Goal: Transaction & Acquisition: Purchase product/service

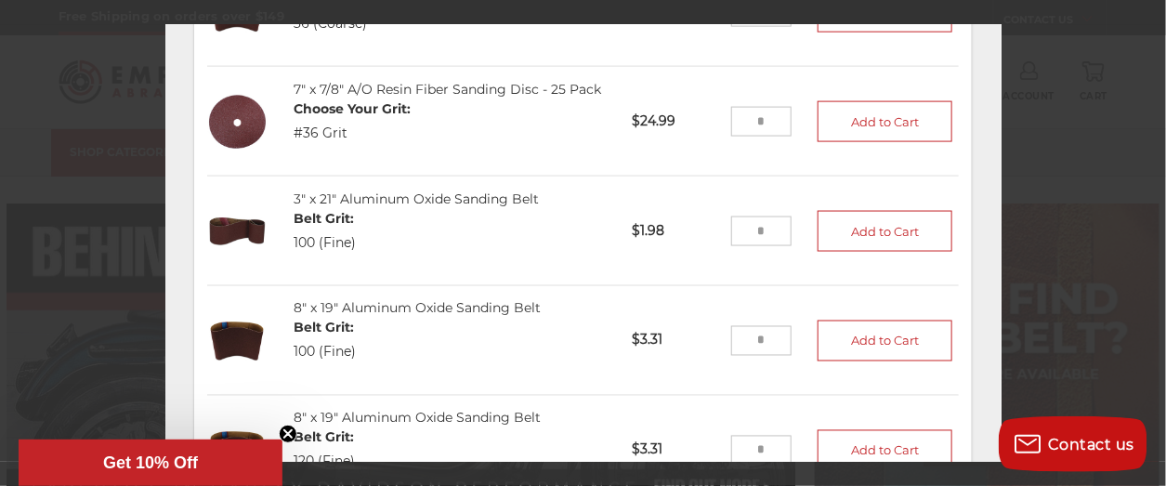
scroll to position [232, 0]
click at [965, 352] on div "Order #145185 7" x 7/8" A/O Resin Fiber Sanding Disc - 25 Pack Choose Your Grit…" at bounding box center [583, 168] width 836 height 585
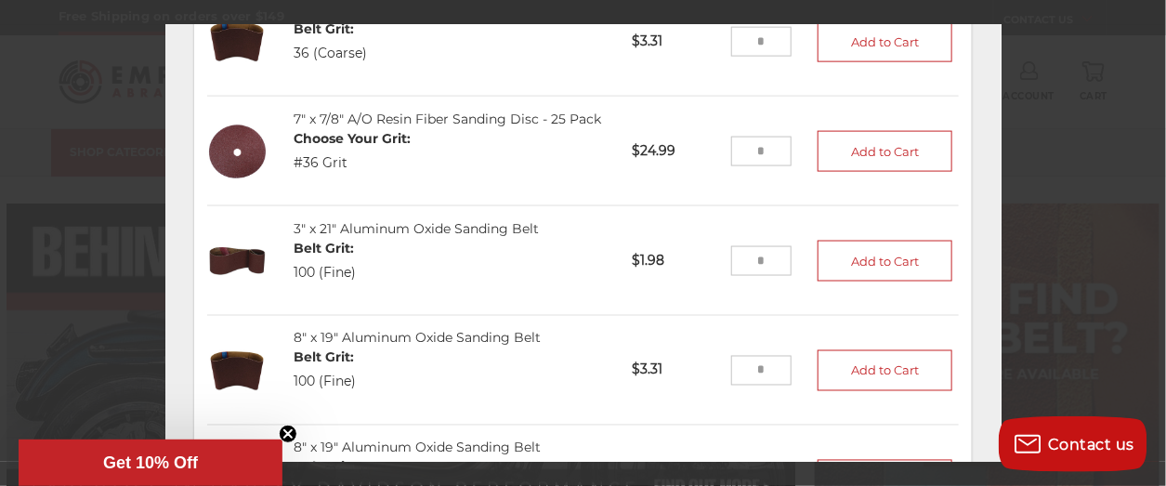
click at [731, 57] on input "tel" at bounding box center [761, 42] width 60 height 30
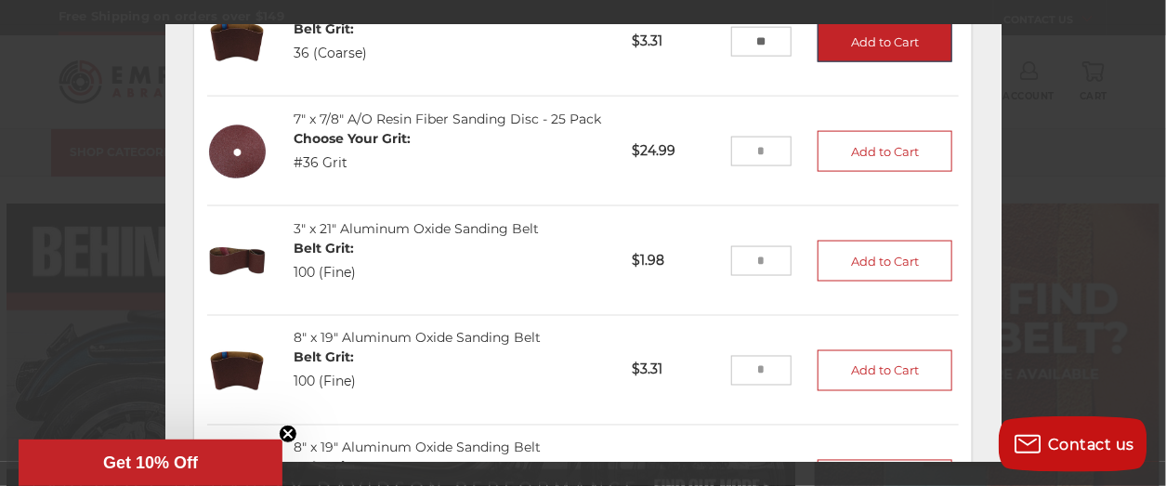
type input "**"
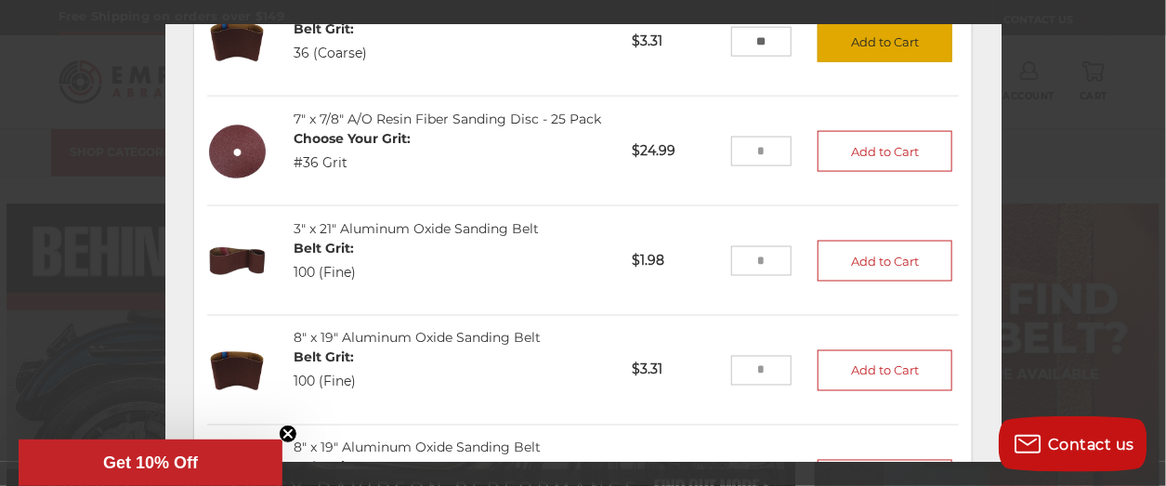
click at [844, 62] on button "Add to Cart" at bounding box center [885, 41] width 136 height 41
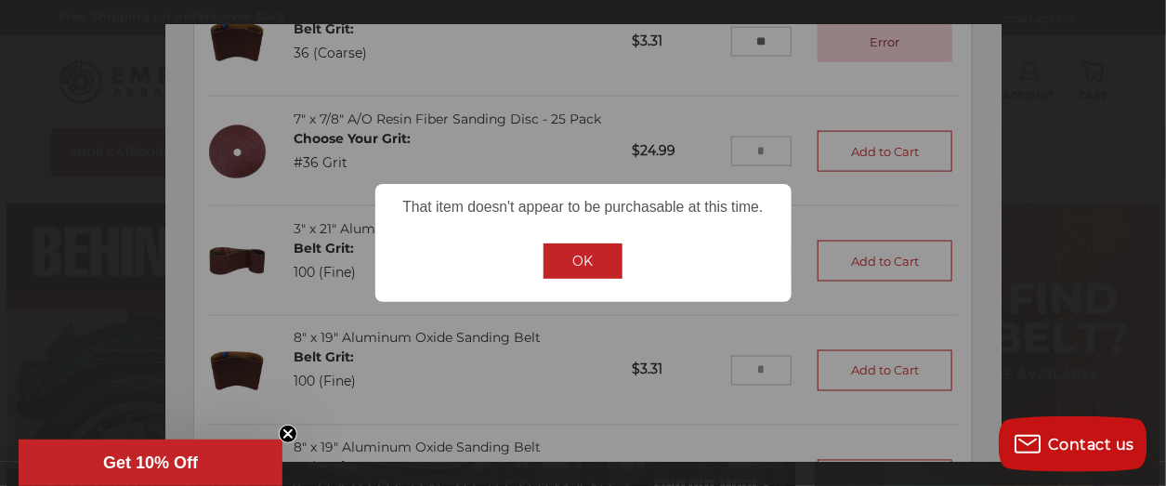
click at [586, 266] on button "OK" at bounding box center [583, 260] width 80 height 35
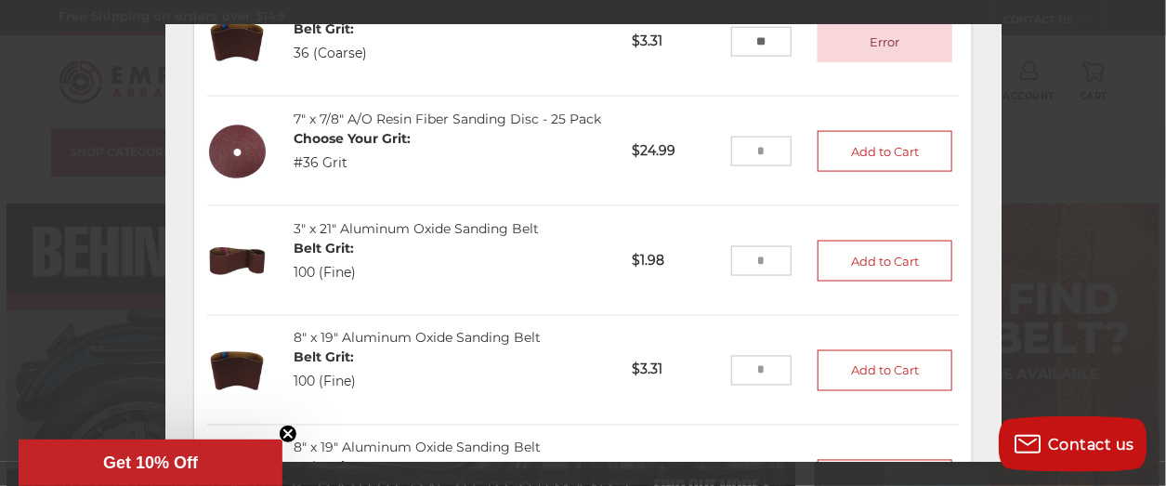
click at [586, 266] on div "3" x 21" Aluminum Oxide Sanding Belt Belt Grit: 100 (Fine)" at bounding box center [450, 260] width 338 height 109
click at [739, 166] on input "tel" at bounding box center [761, 152] width 60 height 30
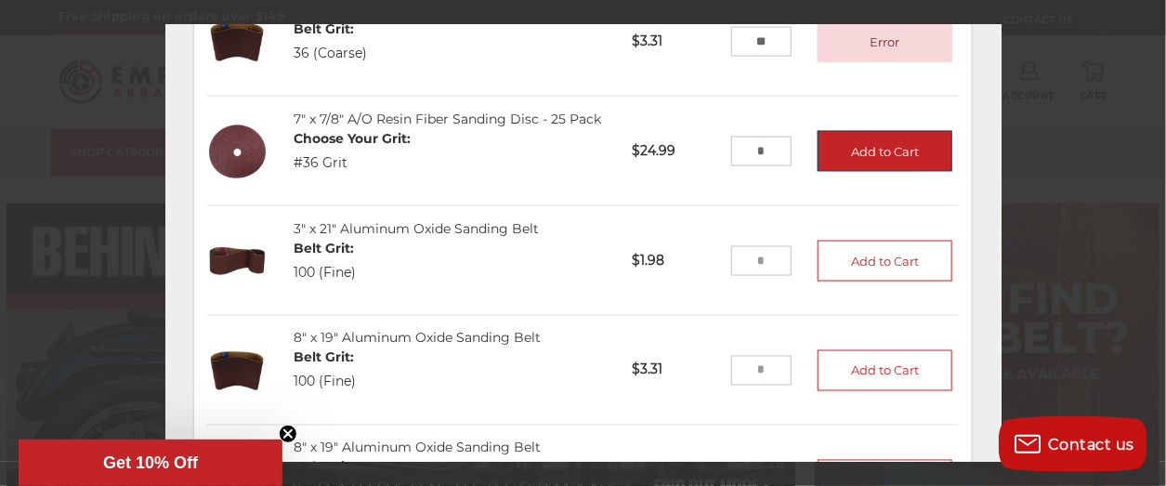
type input "*"
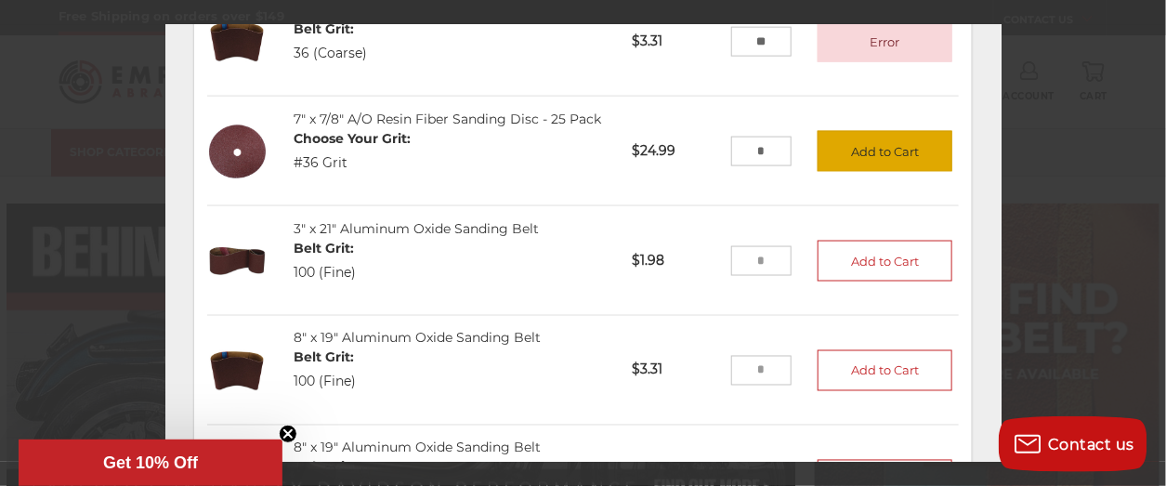
click at [836, 172] on button "Add to Cart" at bounding box center [885, 151] width 136 height 41
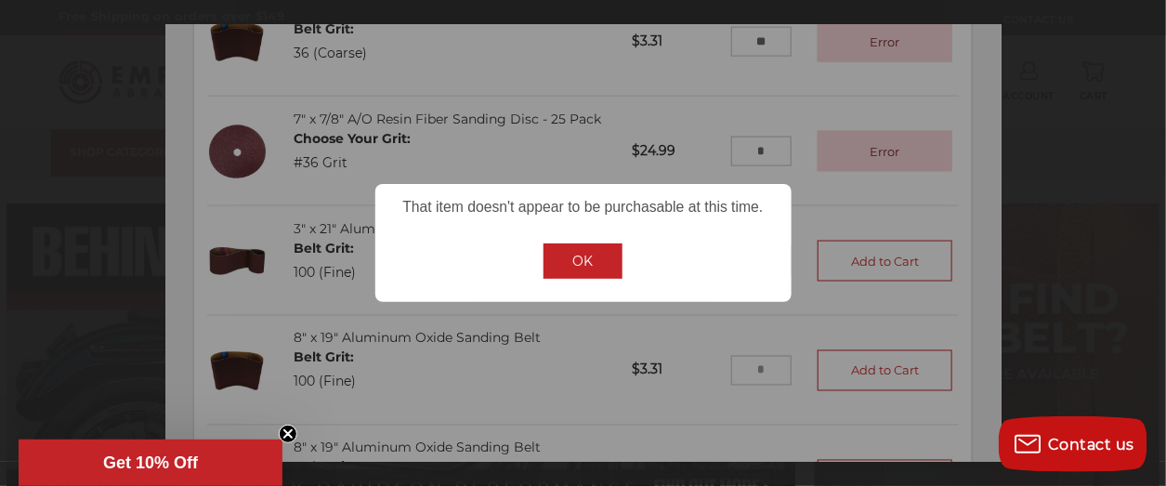
click at [580, 268] on button "OK" at bounding box center [583, 260] width 80 height 35
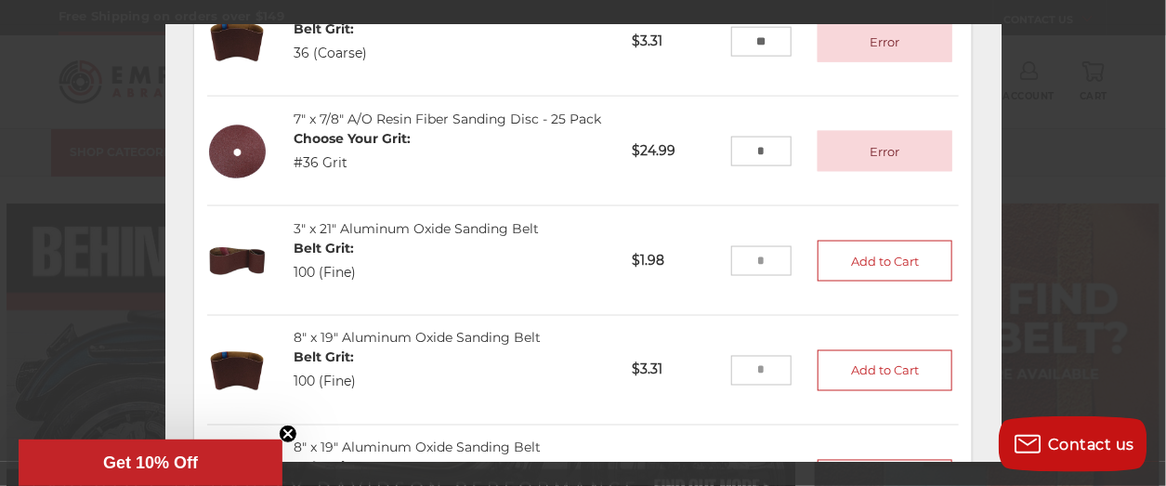
click at [170, 454] on span "Get 10% Off" at bounding box center [150, 462] width 95 height 19
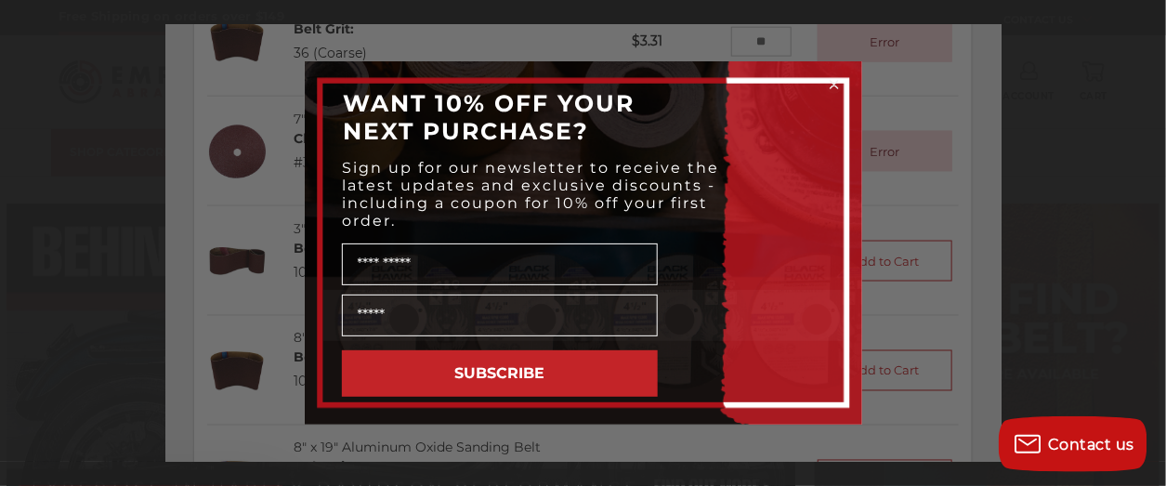
click at [170, 454] on div "Close dialog WANT 10% OFF YOUR NEXT PURCHASE? Sign up for our newsletter to rec…" at bounding box center [583, 243] width 1166 height 486
click at [832, 80] on circle "Close dialog" at bounding box center [834, 85] width 18 height 18
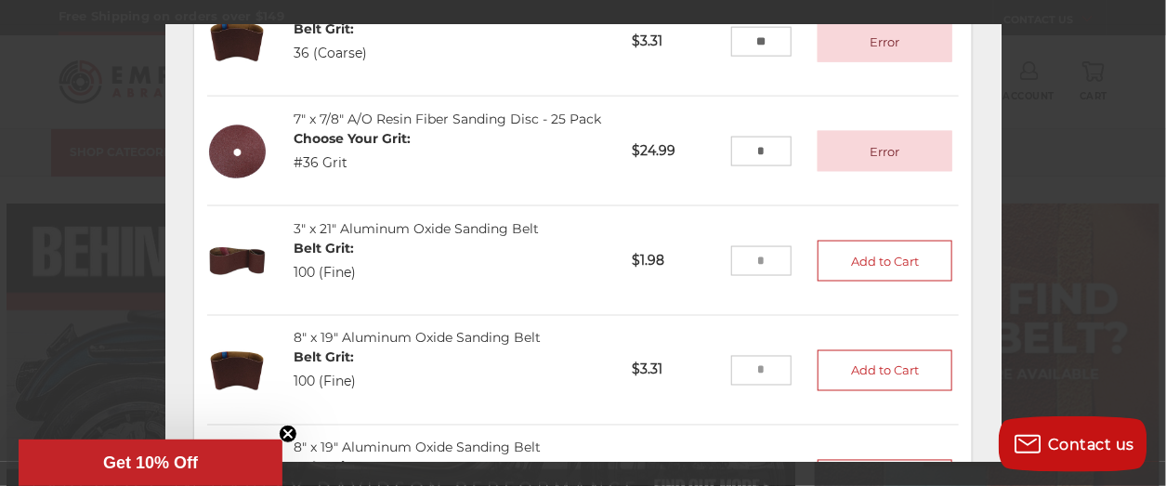
click at [731, 276] on input "tel" at bounding box center [761, 261] width 60 height 30
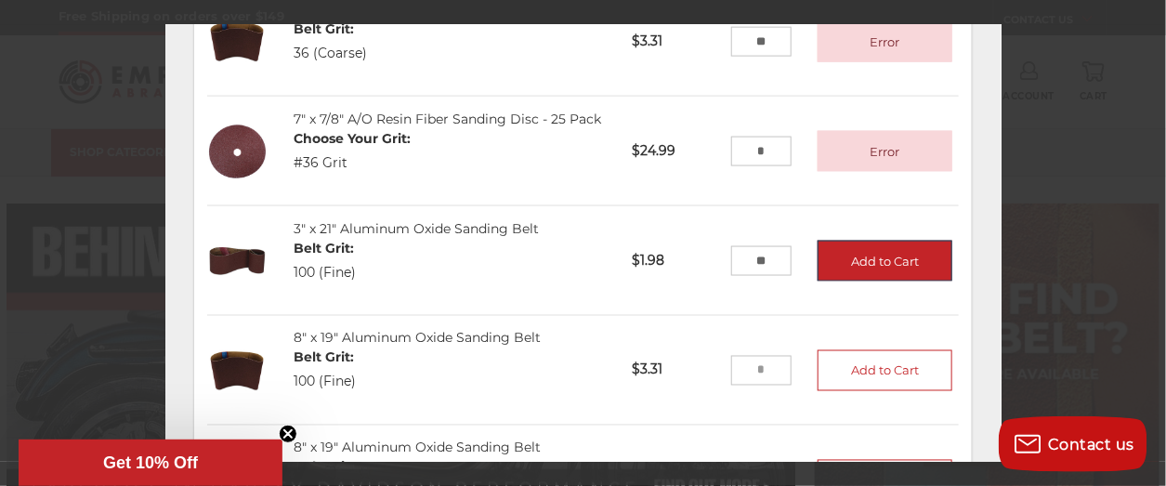
type input "**"
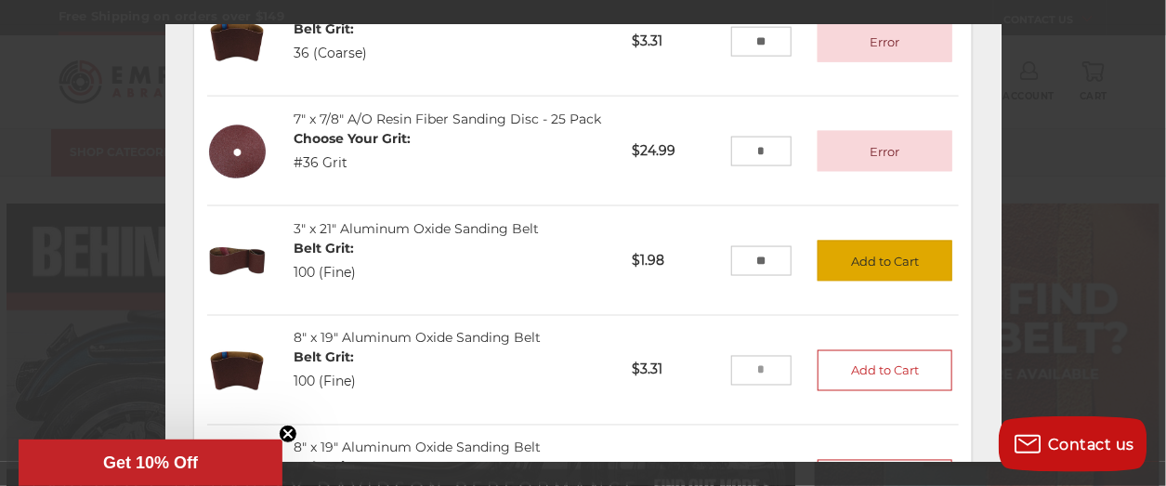
click at [848, 281] on button "Add to Cart" at bounding box center [885, 261] width 136 height 41
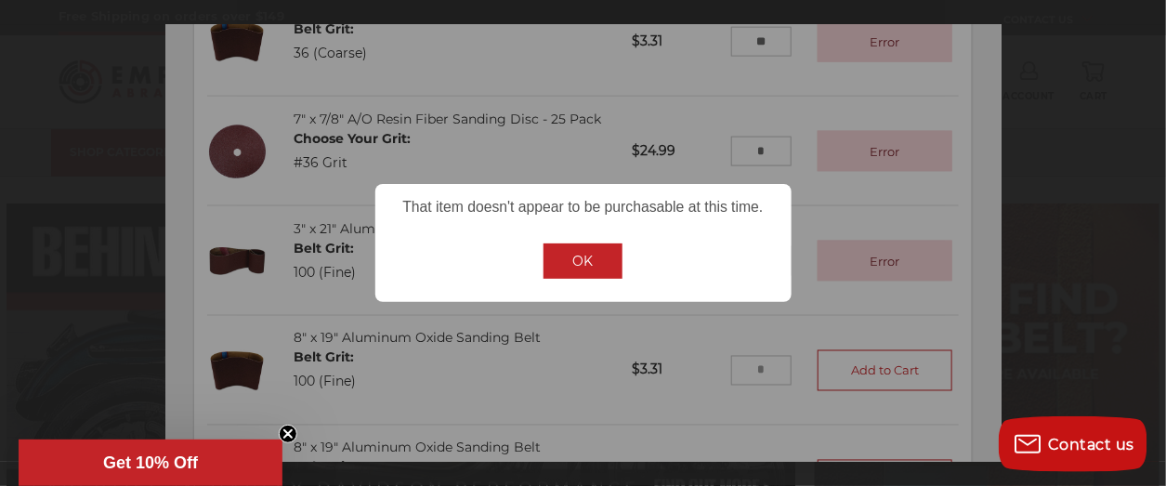
click at [576, 258] on button "OK" at bounding box center [583, 260] width 80 height 35
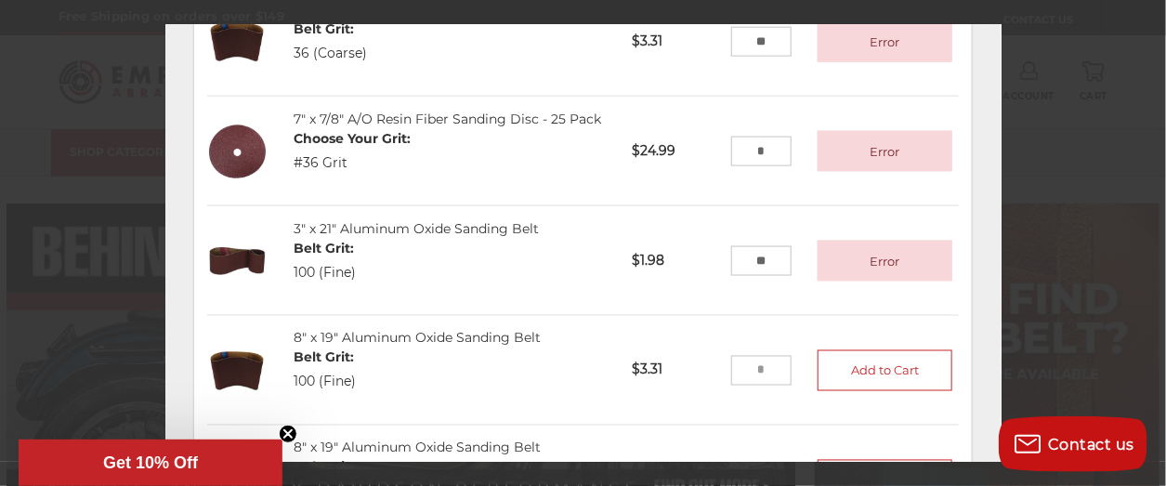
click at [731, 386] on input "tel" at bounding box center [761, 371] width 60 height 30
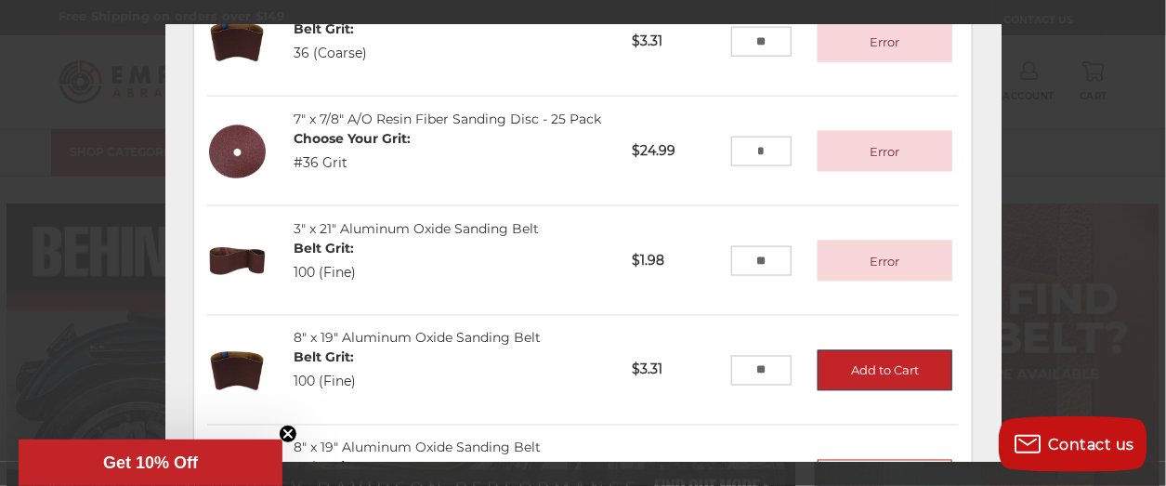
type input "**"
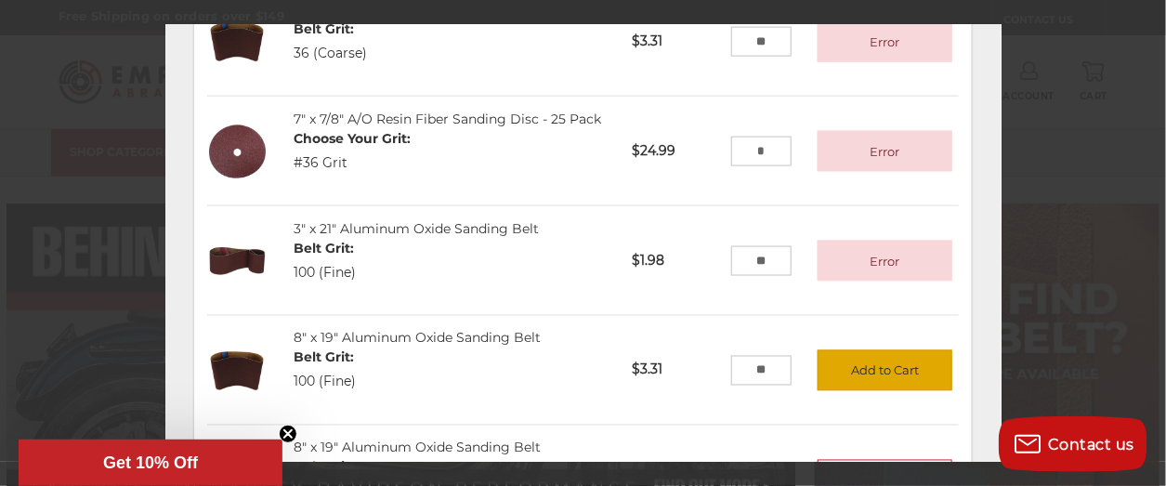
click at [866, 391] on button "Add to Cart" at bounding box center [885, 370] width 136 height 41
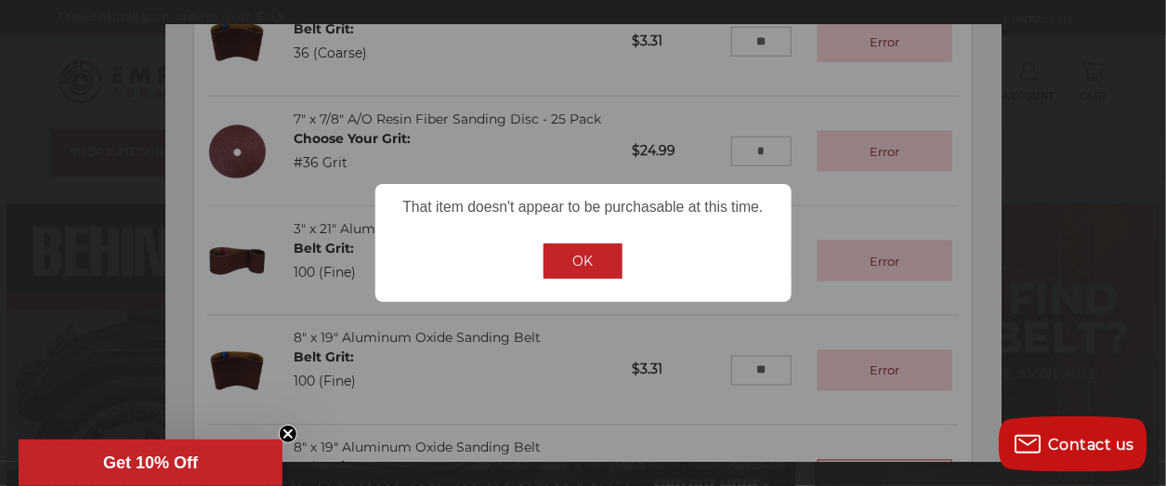
click at [592, 261] on button "OK" at bounding box center [583, 260] width 80 height 35
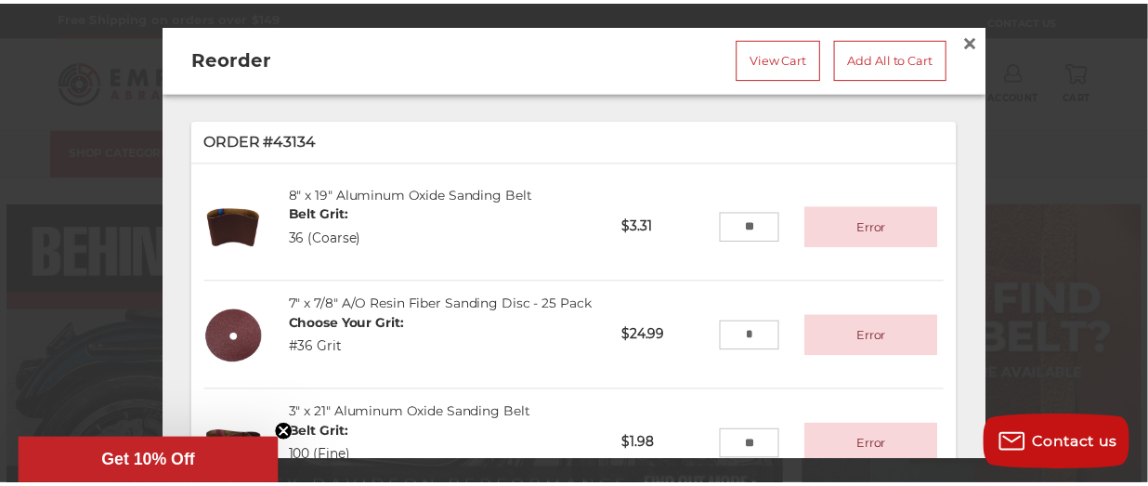
scroll to position [0, 0]
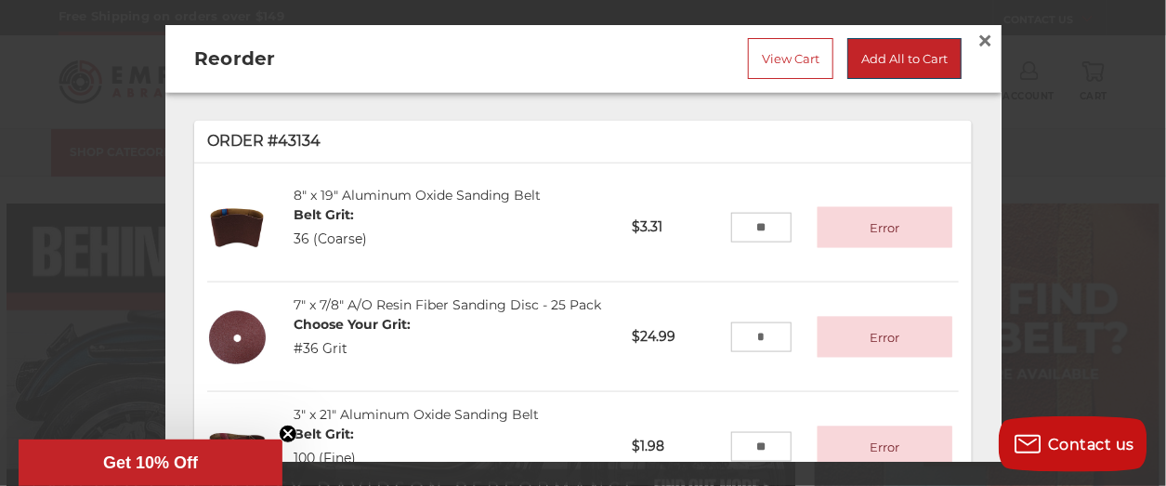
click at [869, 55] on link "Add All to Cart" at bounding box center [904, 57] width 114 height 41
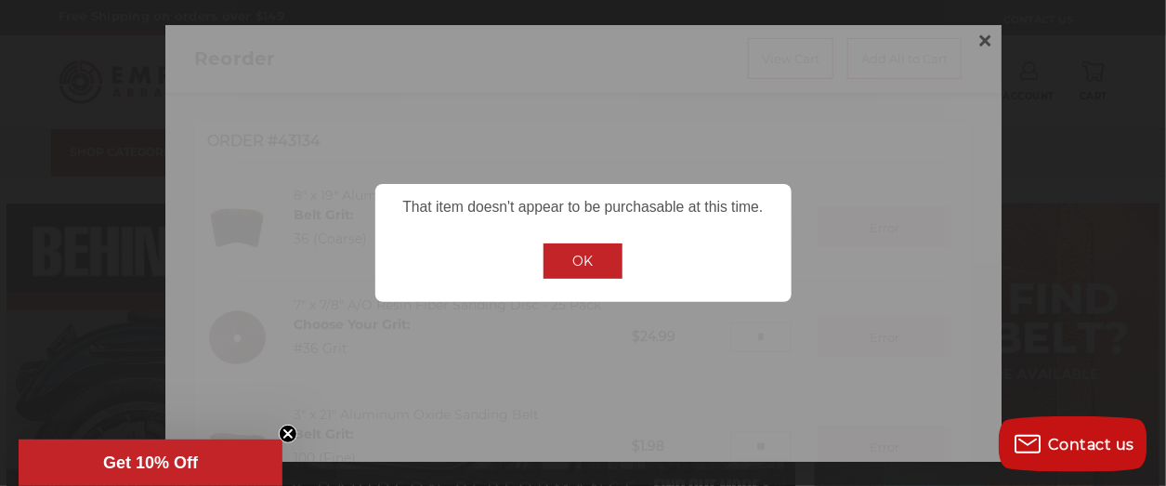
click at [591, 262] on button "OK" at bounding box center [583, 260] width 80 height 35
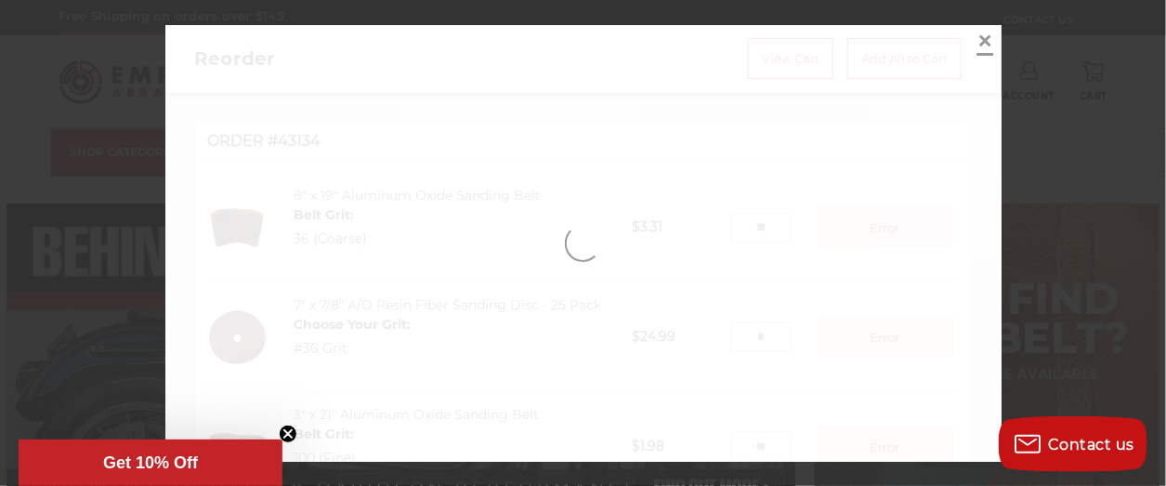
click at [977, 41] on span "×" at bounding box center [985, 39] width 17 height 36
